Goal: Information Seeking & Learning: Learn about a topic

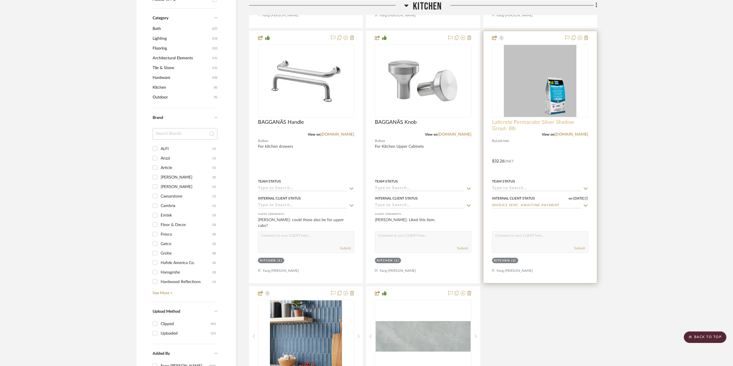
scroll to position [374, 0]
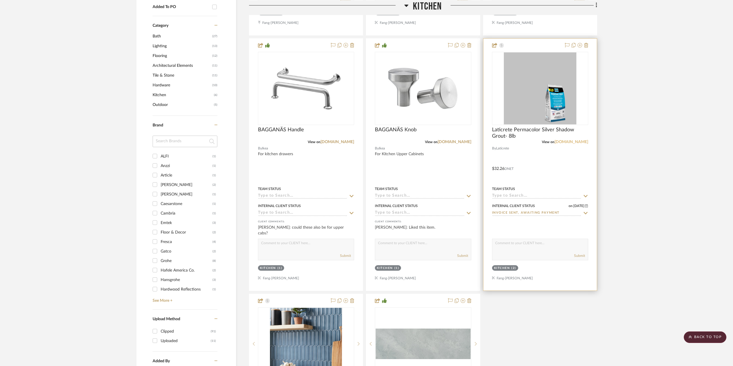
click at [577, 144] on link "[DOMAIN_NAME]" at bounding box center [571, 142] width 34 height 4
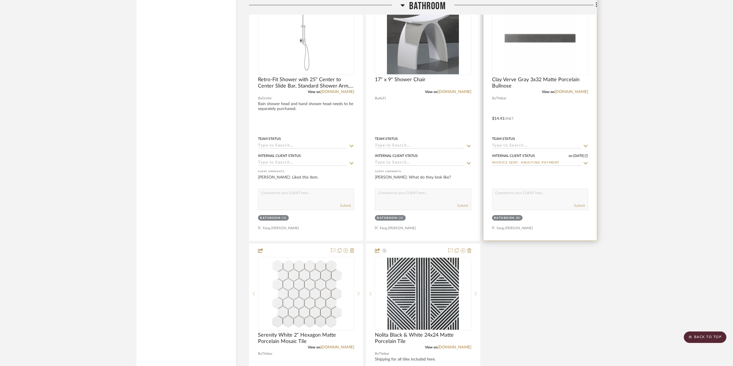
scroll to position [1238, 0]
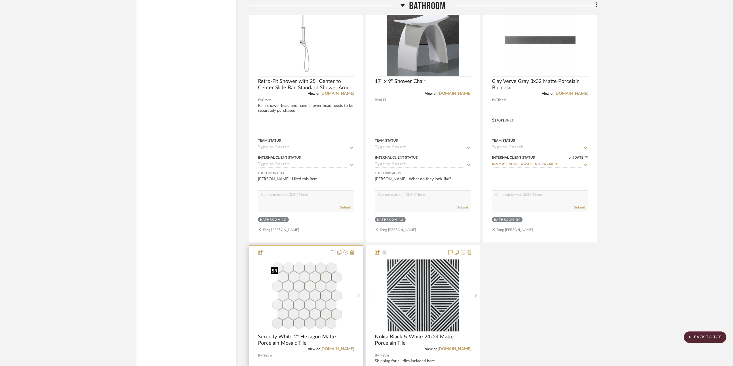
click at [0, 0] on img at bounding box center [0, 0] width 0 height 0
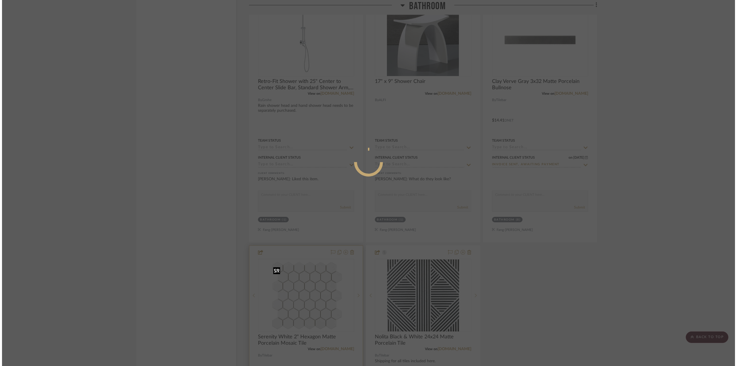
scroll to position [0, 0]
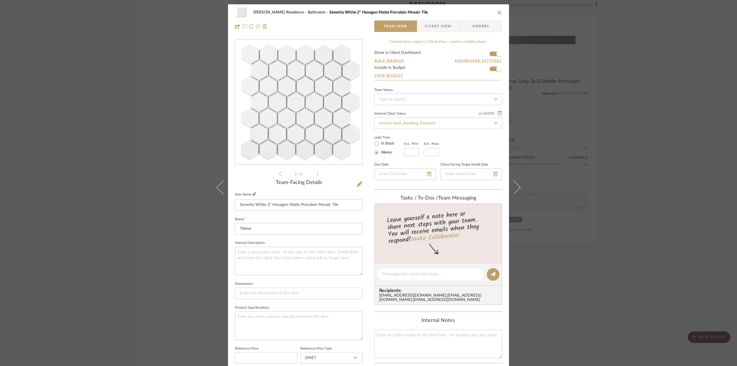
click at [252, 193] on icon at bounding box center [253, 193] width 3 height 3
drag, startPoint x: 139, startPoint y: 187, endPoint x: 158, endPoint y: 190, distance: 19.5
click at [138, 187] on div "Kauffman Residence Bathroom Serenity White 2" Hexagon Matte Porcelain Mosaic Ti…" at bounding box center [368, 183] width 737 height 366
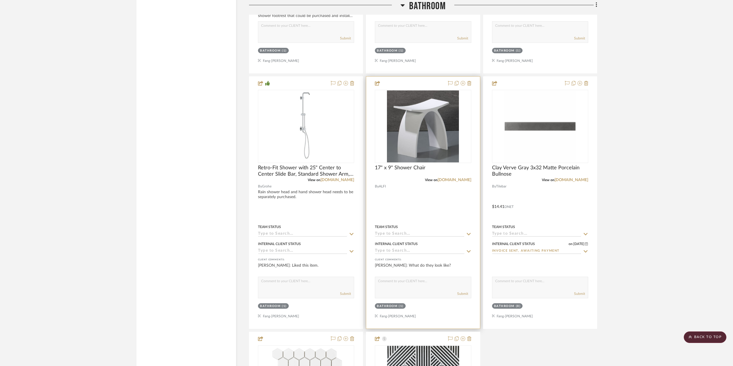
scroll to position [1007, 0]
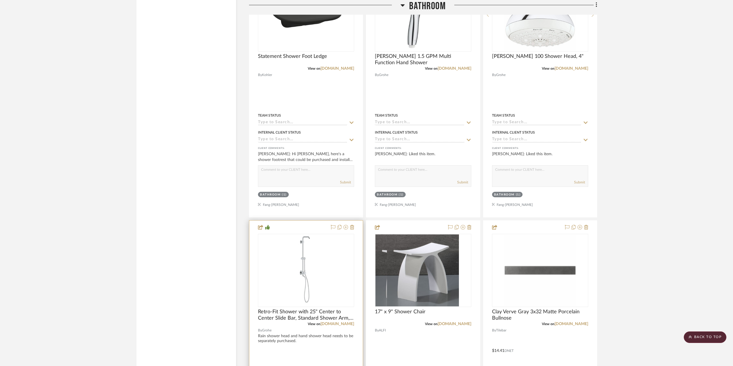
click at [0, 0] on div at bounding box center [0, 0] width 0 height 0
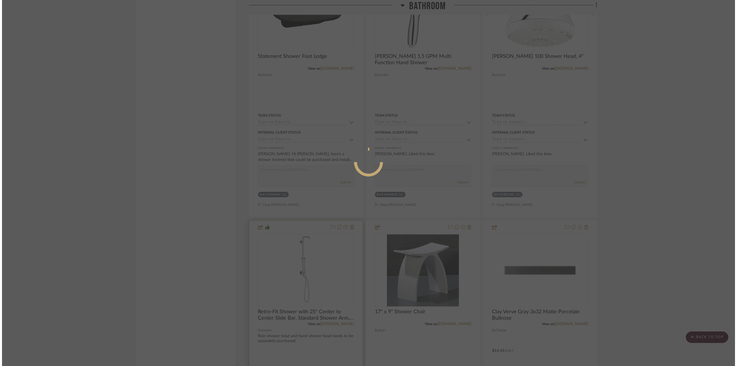
scroll to position [0, 0]
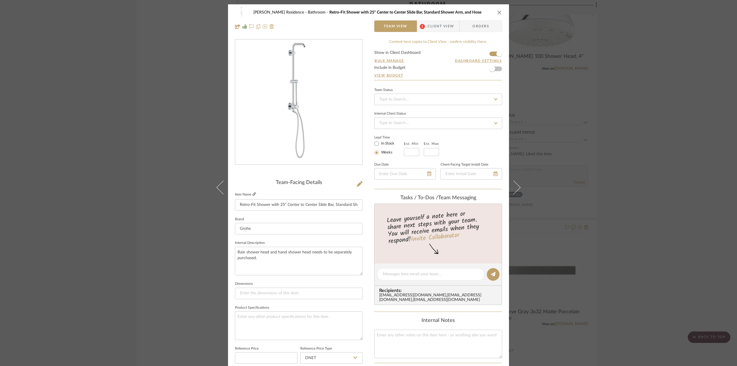
click at [252, 195] on icon at bounding box center [253, 193] width 3 height 3
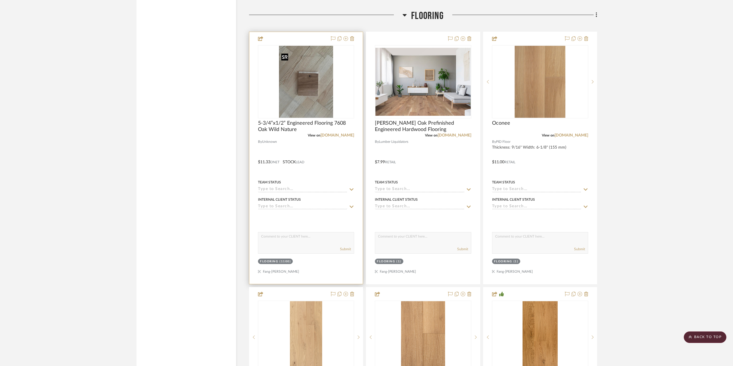
click at [318, 108] on img "0" at bounding box center [306, 82] width 54 height 72
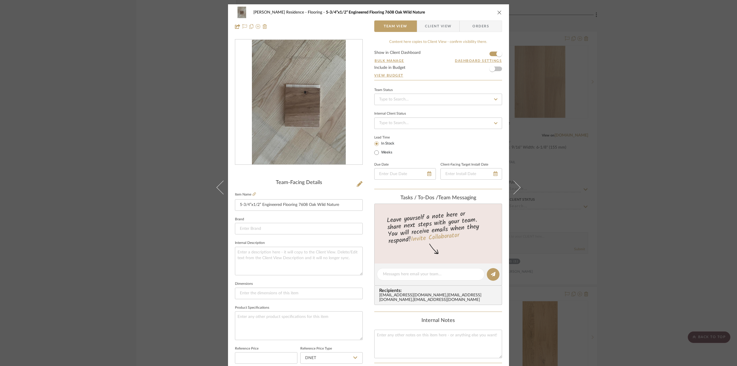
click at [646, 179] on div "[PERSON_NAME] Residence Flooring 5-3/4”x1/2” Engineered Flooring 7608 Oak Wild …" at bounding box center [368, 183] width 737 height 366
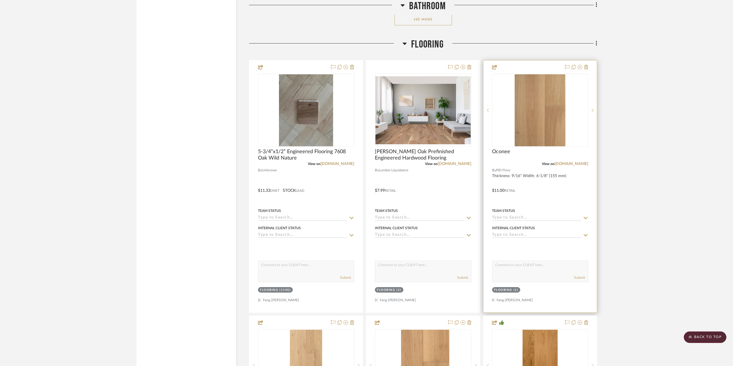
scroll to position [1669, 0]
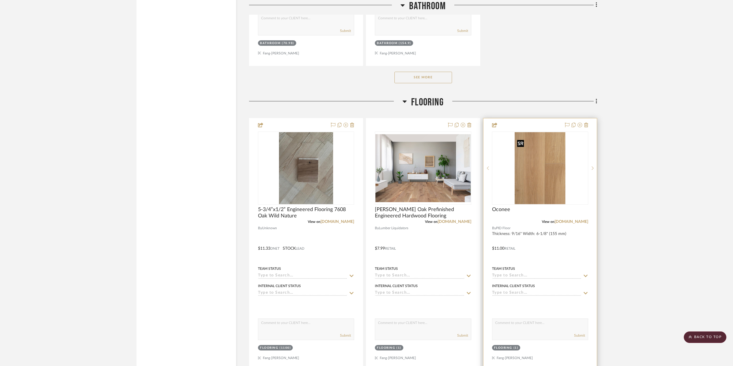
click at [540, 178] on img "0" at bounding box center [540, 168] width 51 height 72
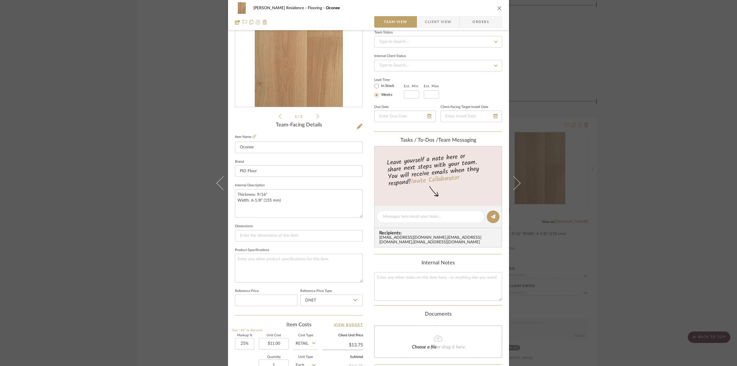
scroll to position [144, 0]
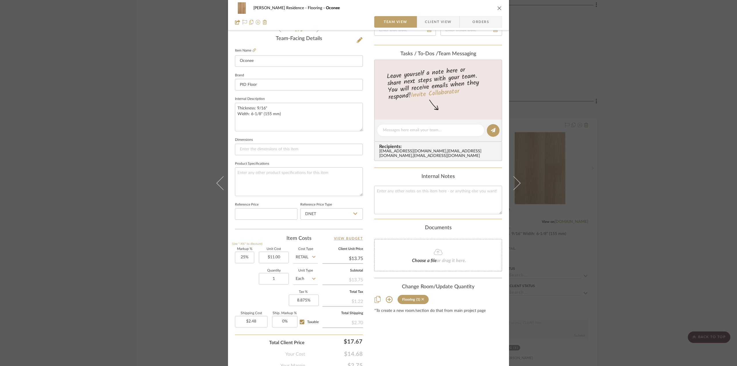
click at [422, 301] on icon at bounding box center [422, 299] width 3 height 4
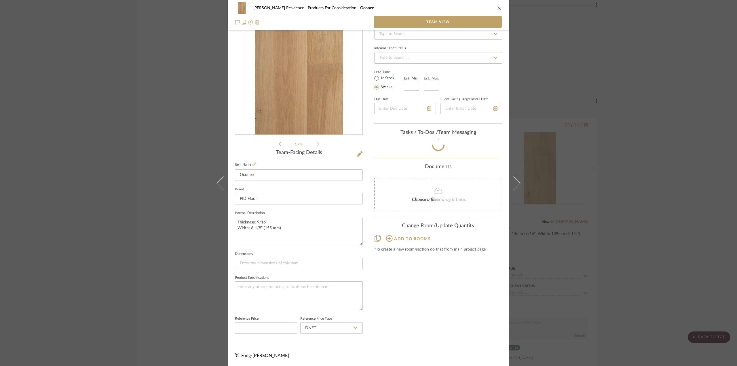
scroll to position [32, 0]
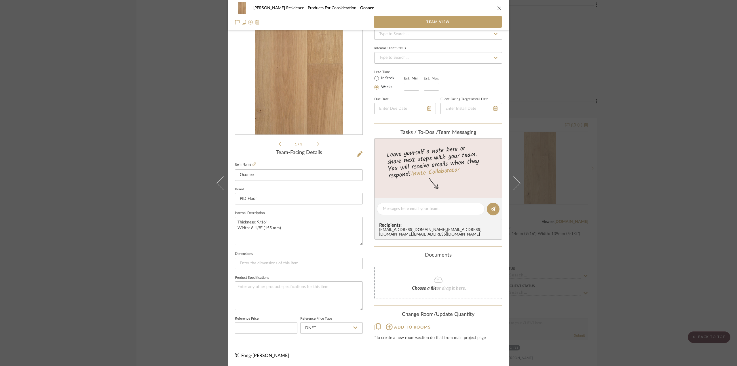
click at [626, 241] on div "[PERSON_NAME] Residence Products For Consideration Oconee Team View 1 / 3 Team-…" at bounding box center [368, 183] width 737 height 366
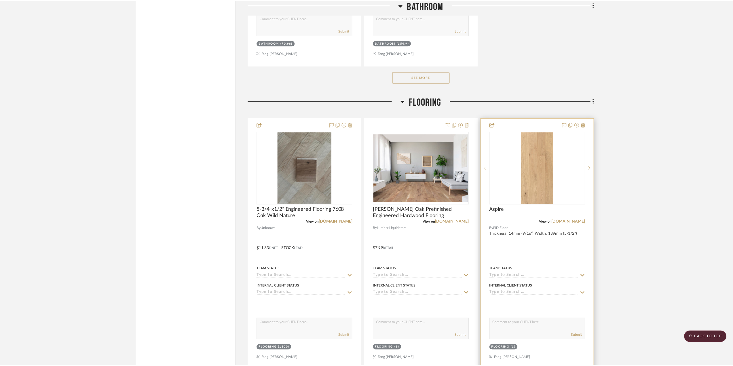
scroll to position [1669, 0]
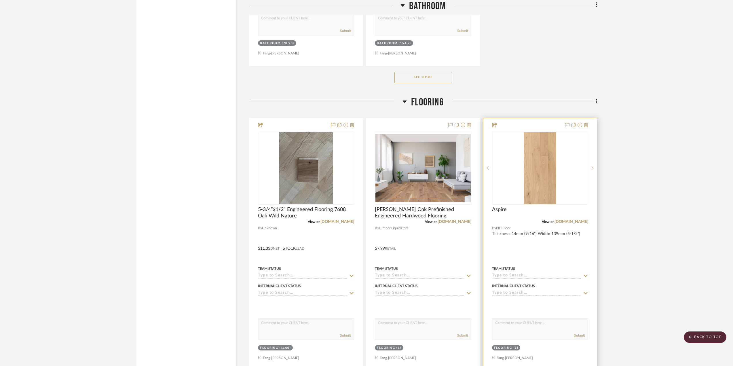
click at [0, 0] on img at bounding box center [0, 0] width 0 height 0
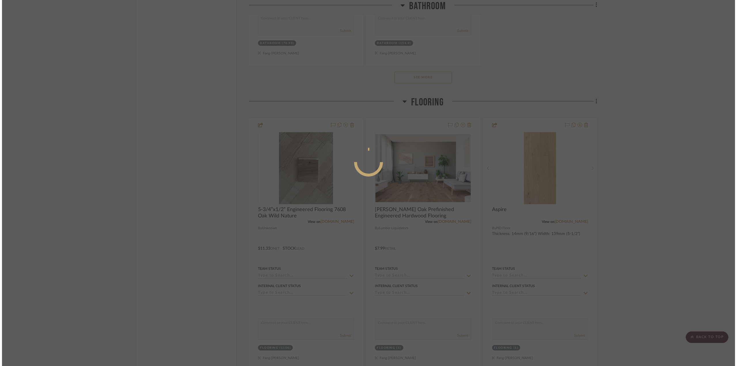
scroll to position [0, 0]
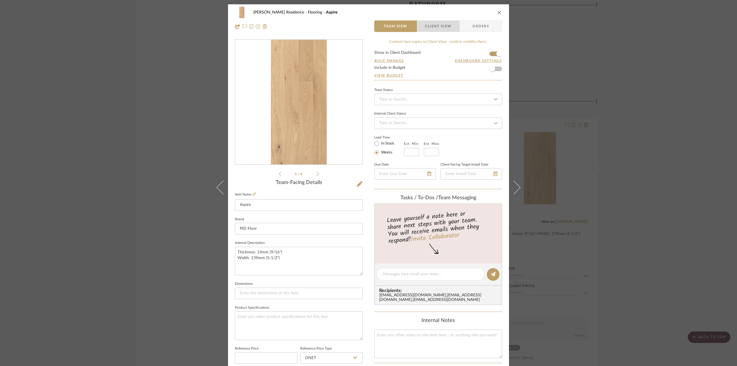
click at [440, 24] on span "Client View" at bounding box center [438, 26] width 26 height 12
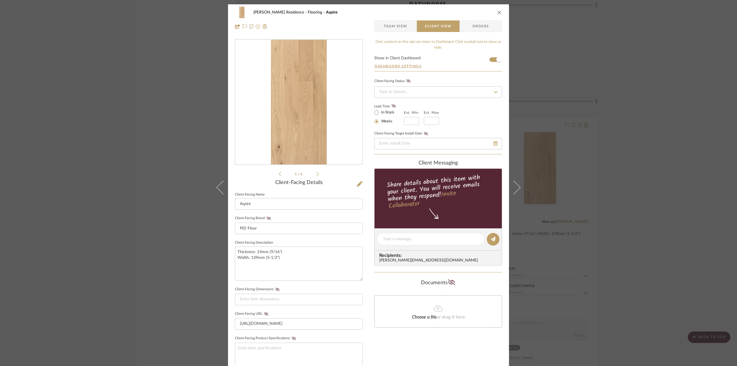
click at [393, 26] on span "Team View" at bounding box center [396, 26] width 24 height 12
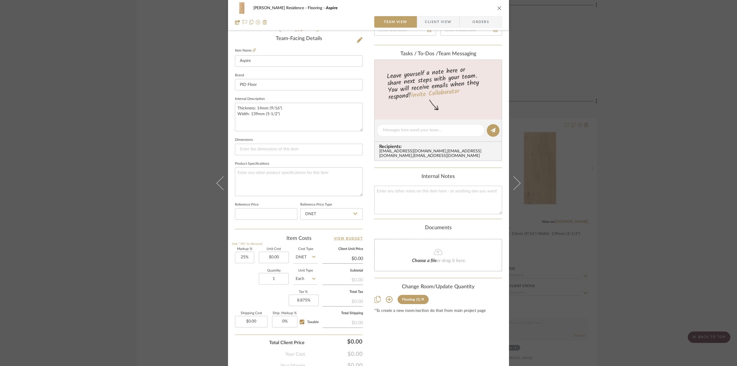
scroll to position [170, 0]
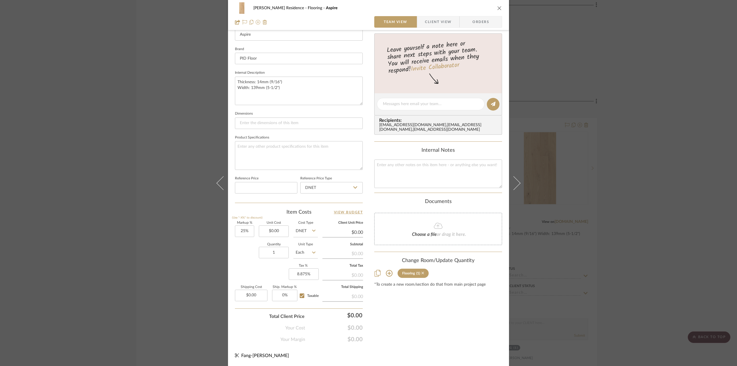
click at [421, 274] on icon at bounding box center [422, 273] width 3 height 3
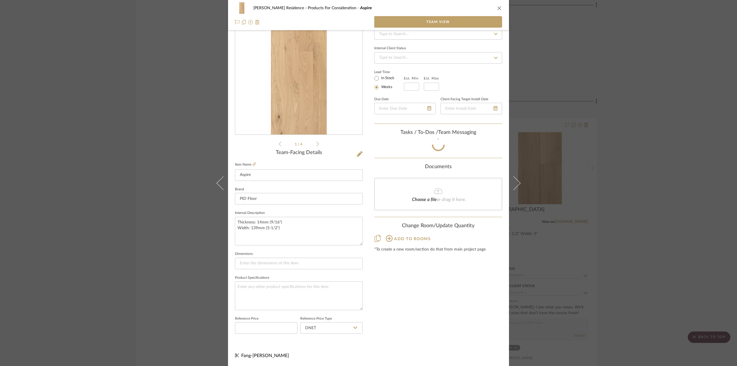
scroll to position [32, 0]
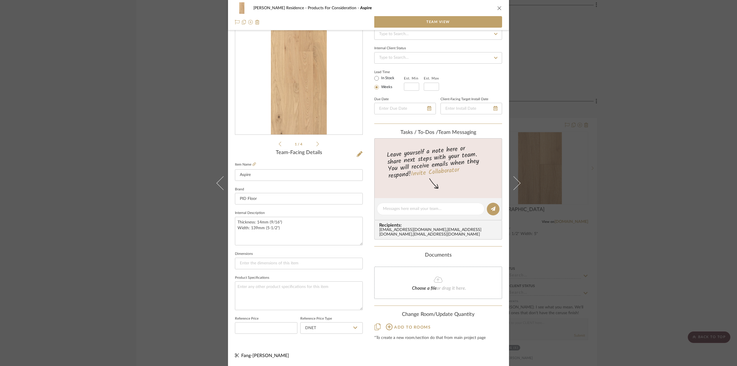
click at [617, 249] on div "[PERSON_NAME] Residence Products For Consideration Aspire Team View 1 / 4 Team-…" at bounding box center [368, 183] width 737 height 366
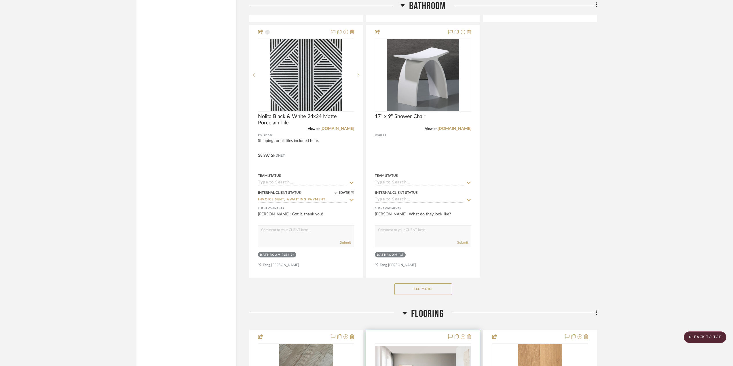
scroll to position [1516, 0]
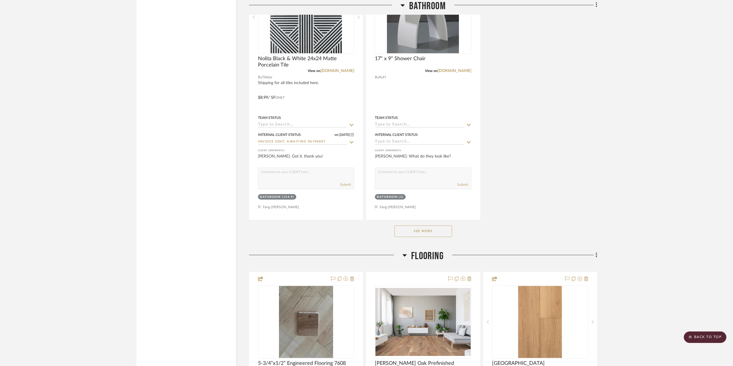
click at [418, 235] on button "See More" at bounding box center [423, 231] width 58 height 12
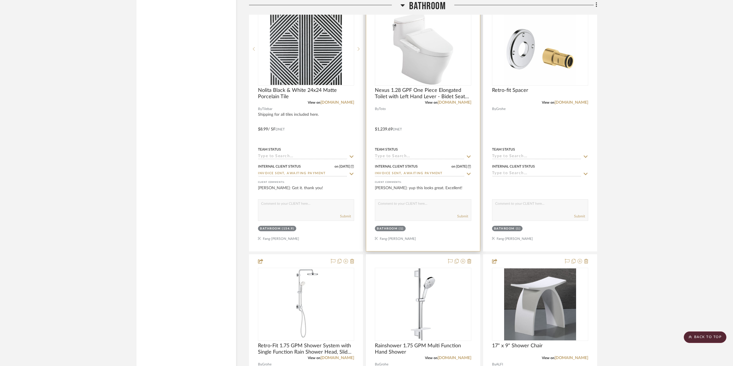
scroll to position [1480, 0]
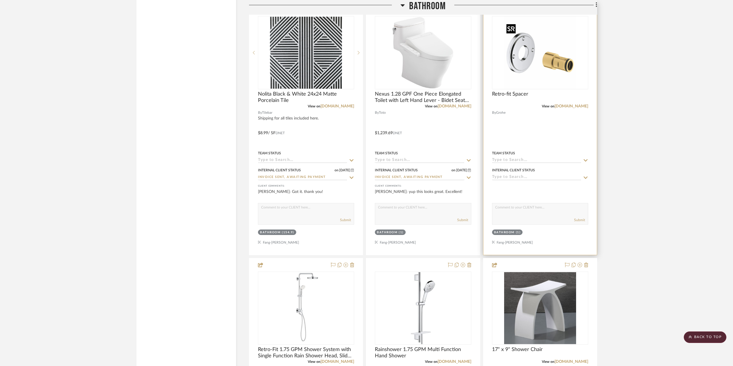
click at [0, 0] on img at bounding box center [0, 0] width 0 height 0
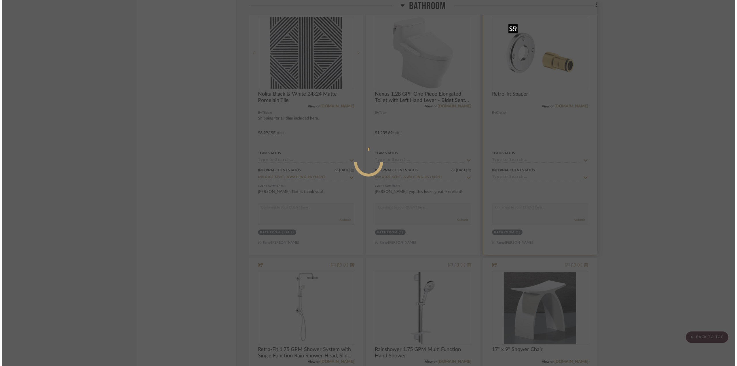
scroll to position [0, 0]
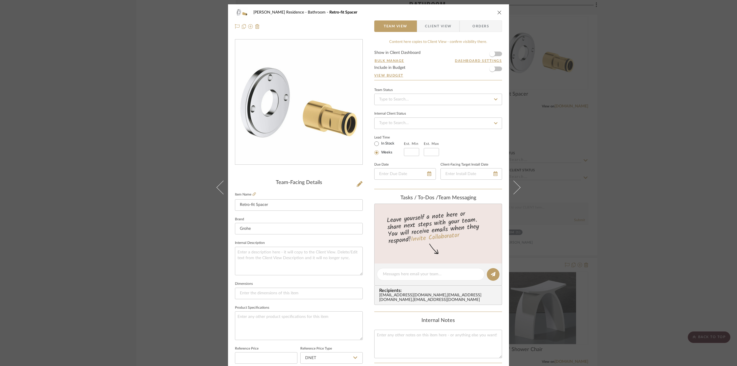
click at [550, 299] on div "[PERSON_NAME] Residence Bathroom Retro-fit Spacer Team View Client View Orders …" at bounding box center [368, 183] width 737 height 366
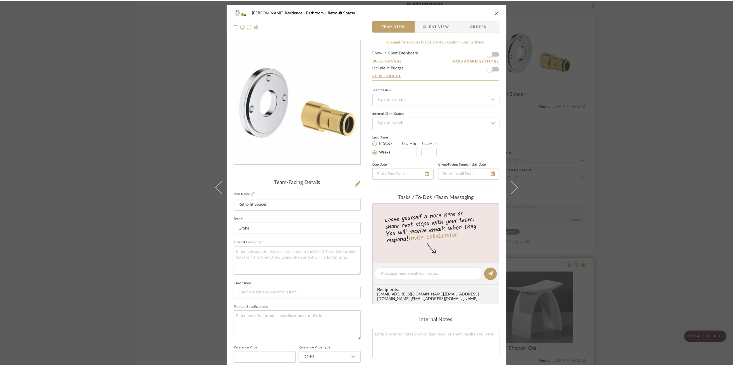
scroll to position [1480, 0]
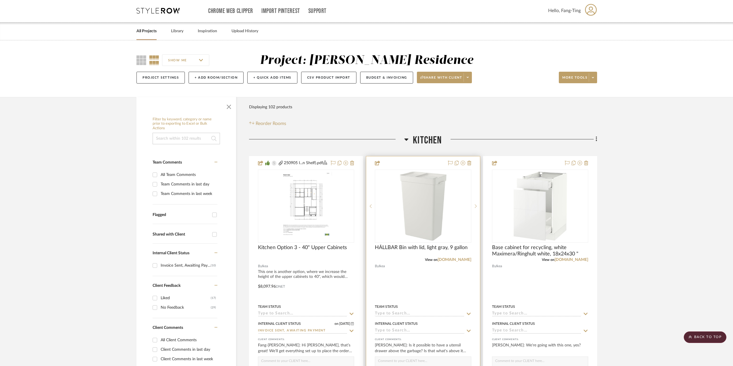
scroll to position [0, 0]
